Goal: Transaction & Acquisition: Purchase product/service

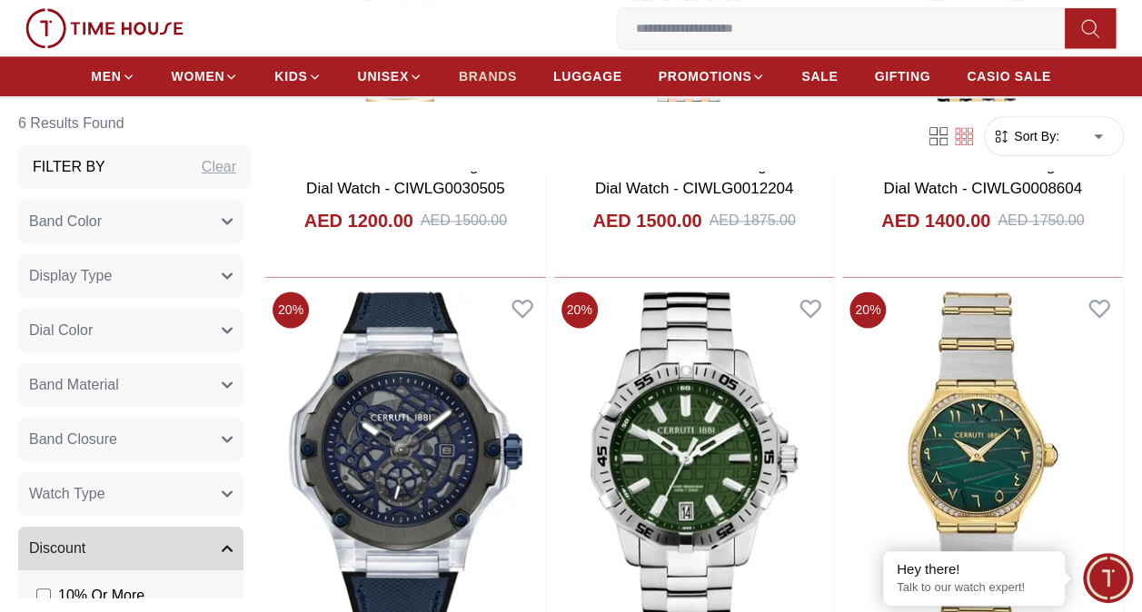
scroll to position [1054, 0]
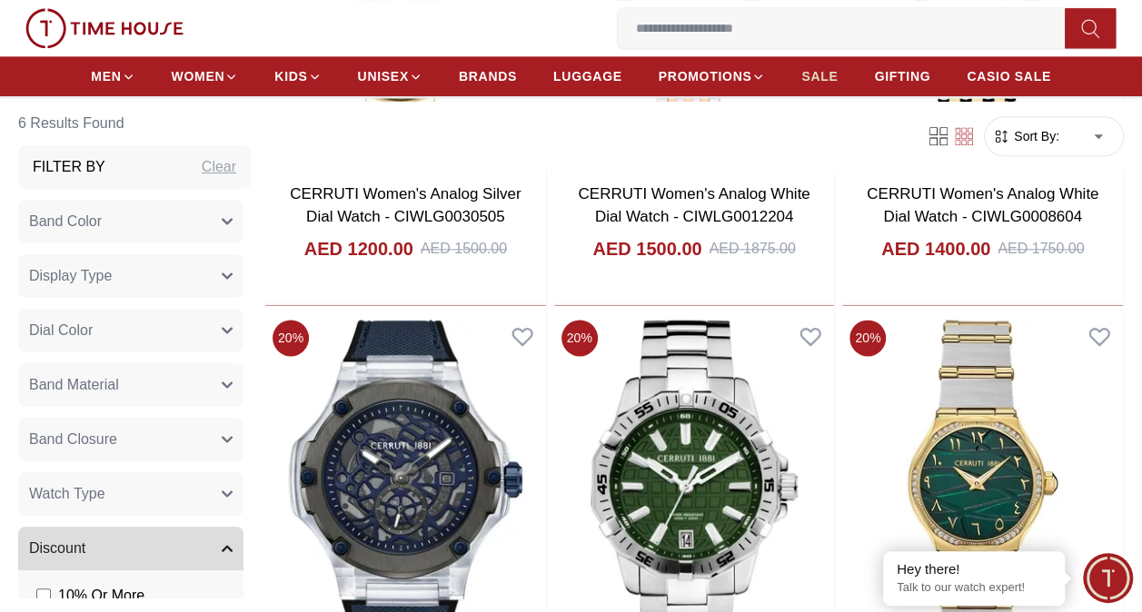
click at [810, 76] on span "SALE" at bounding box center [819, 76] width 36 height 18
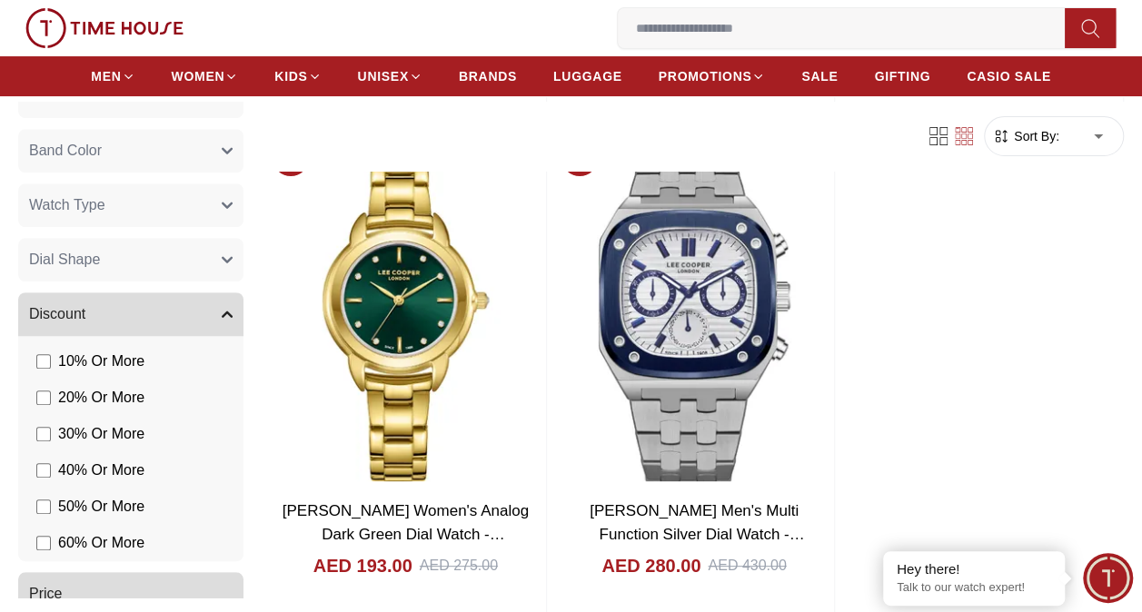
scroll to position [781, 0]
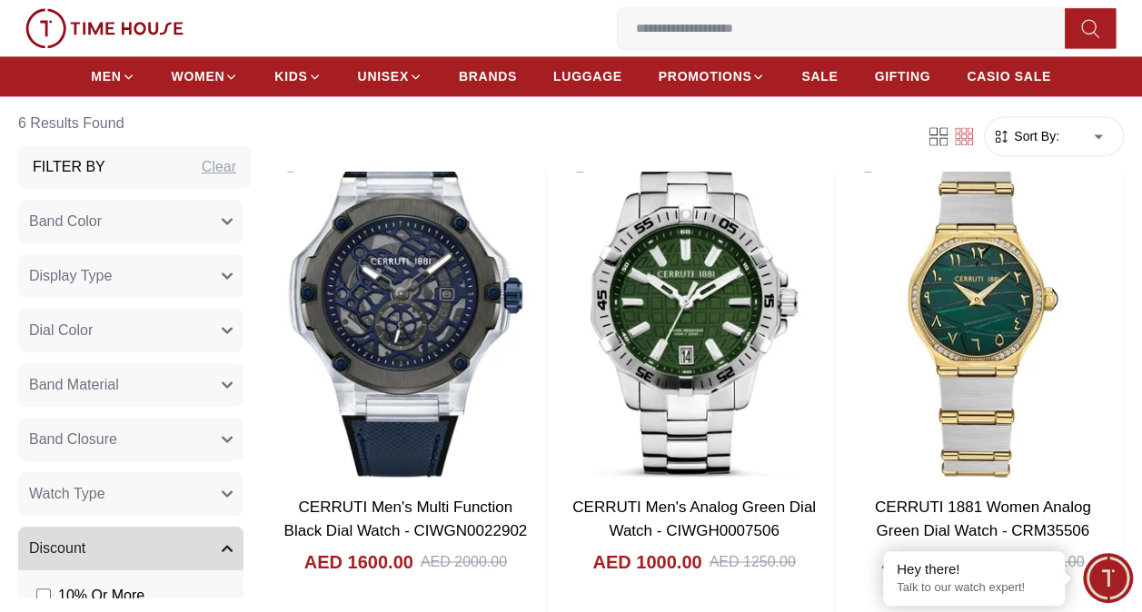
scroll to position [1235, 0]
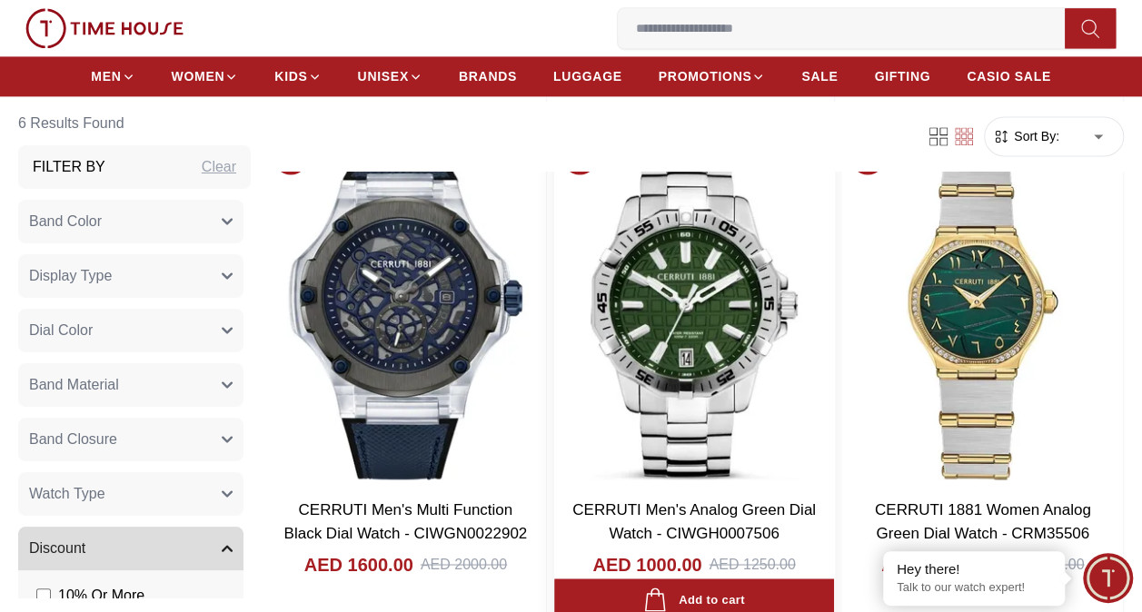
click at [698, 336] on img at bounding box center [694, 309] width 281 height 357
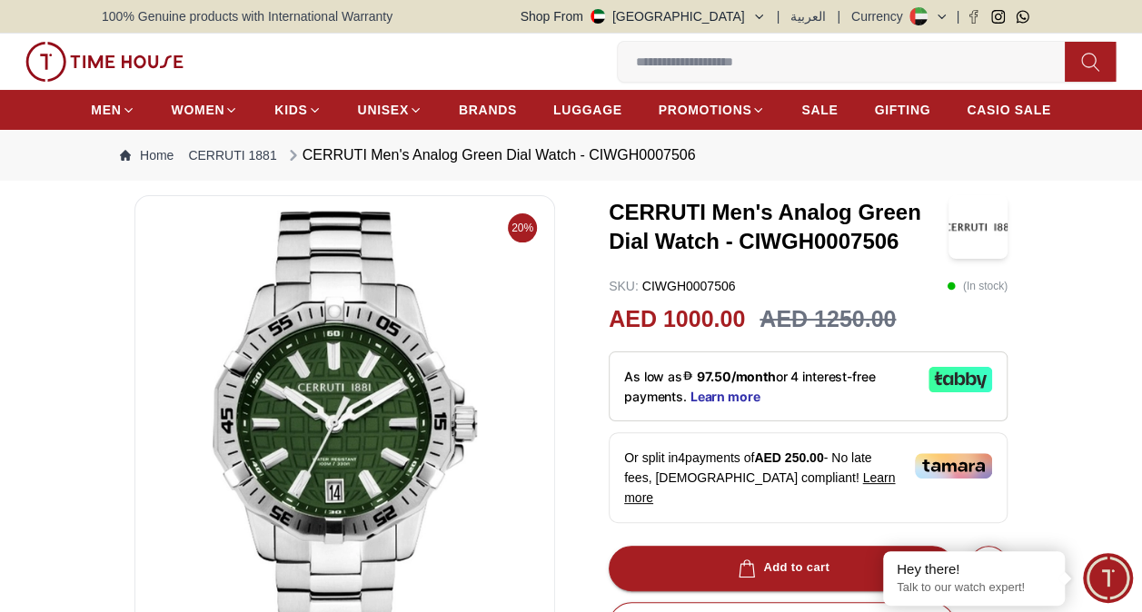
scroll to position [1235, 0]
